Goal: Download file/media

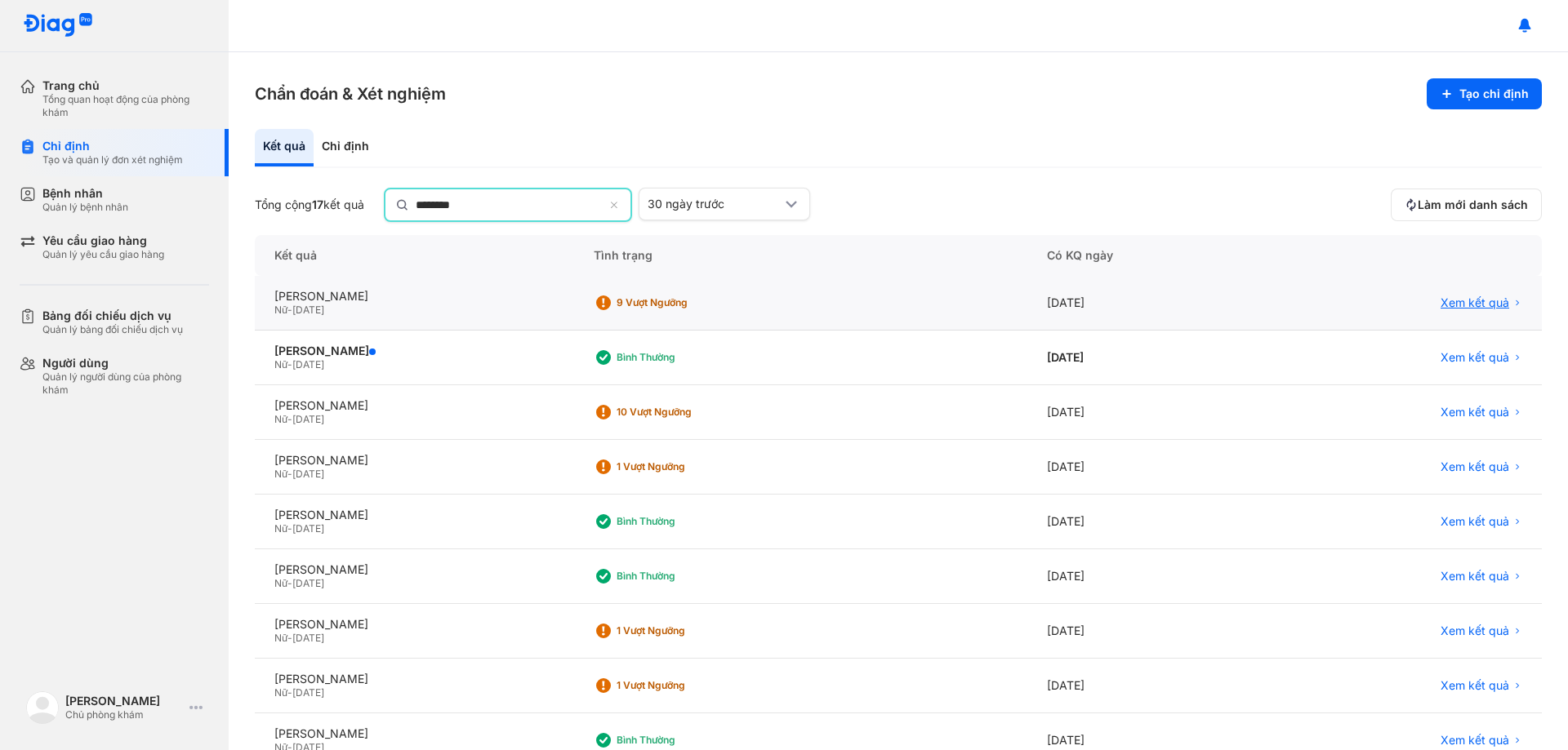
type input "********"
click at [1443, 298] on span "Xem kết quả" at bounding box center [1474, 302] width 69 height 14
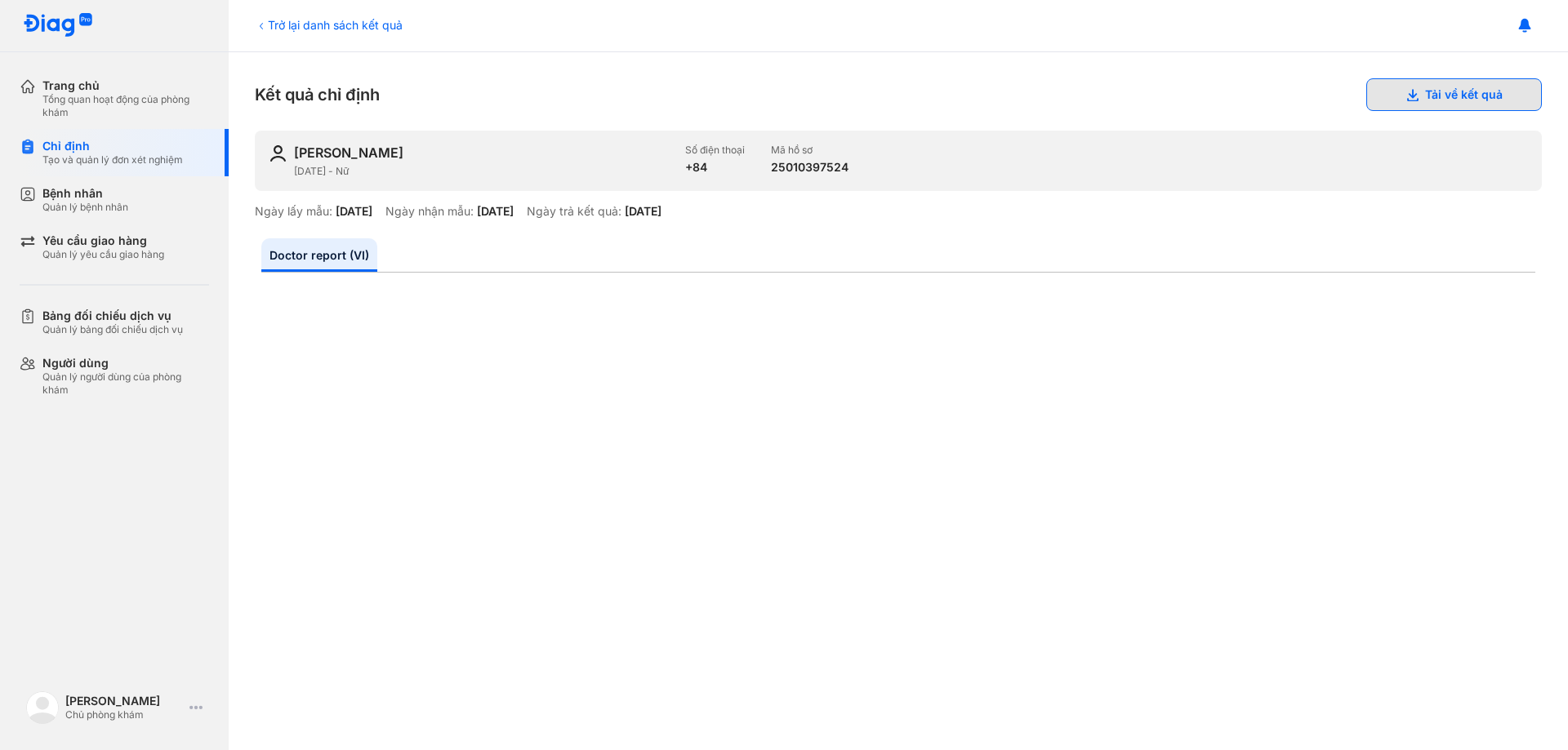
click at [1454, 94] on button "Tải về kết quả" at bounding box center [1454, 95] width 176 height 33
